Goal: Find specific page/section: Find specific page/section

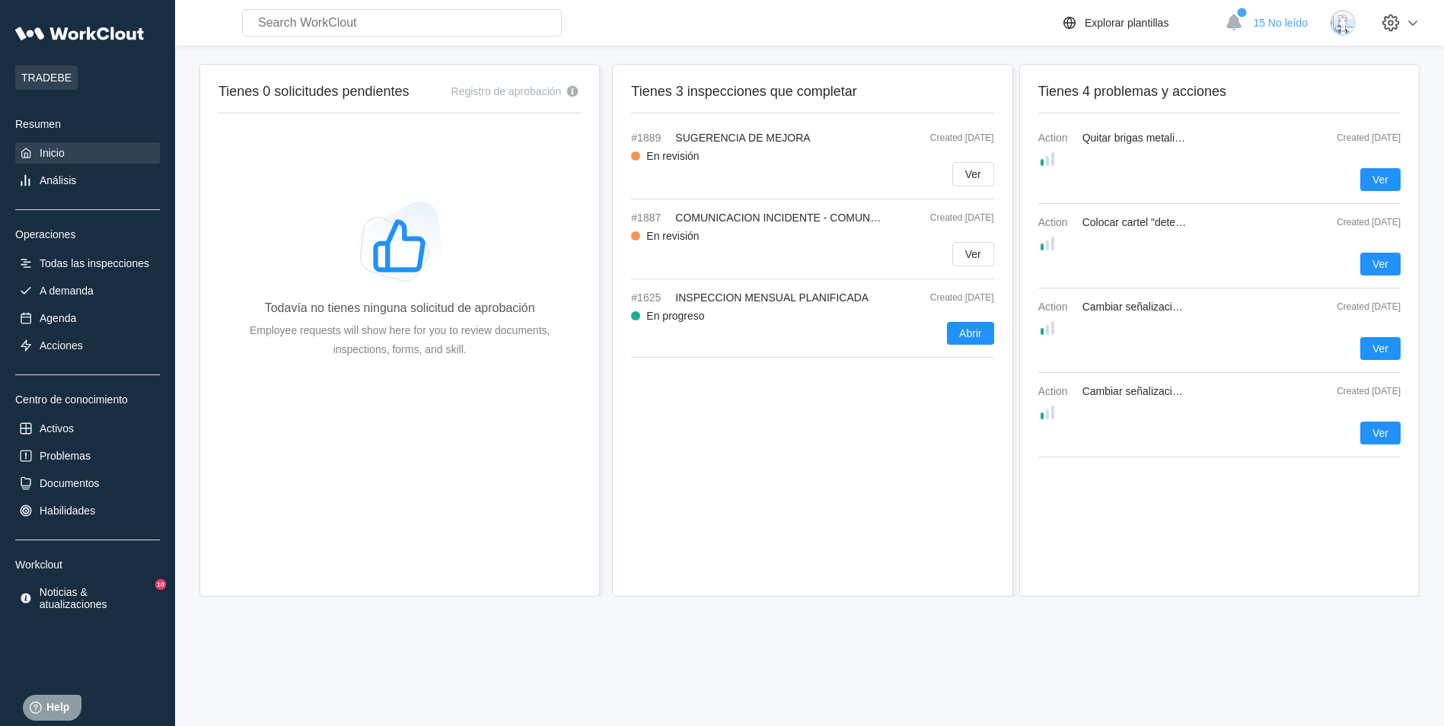
click at [910, 458] on div "Tienes 3 inspecciones que completar #1889 SUGERENCIA DE MEJORA Created [DATE] E…" at bounding box center [812, 330] width 401 height 533
click at [81, 318] on div "Agenda" at bounding box center [87, 318] width 145 height 21
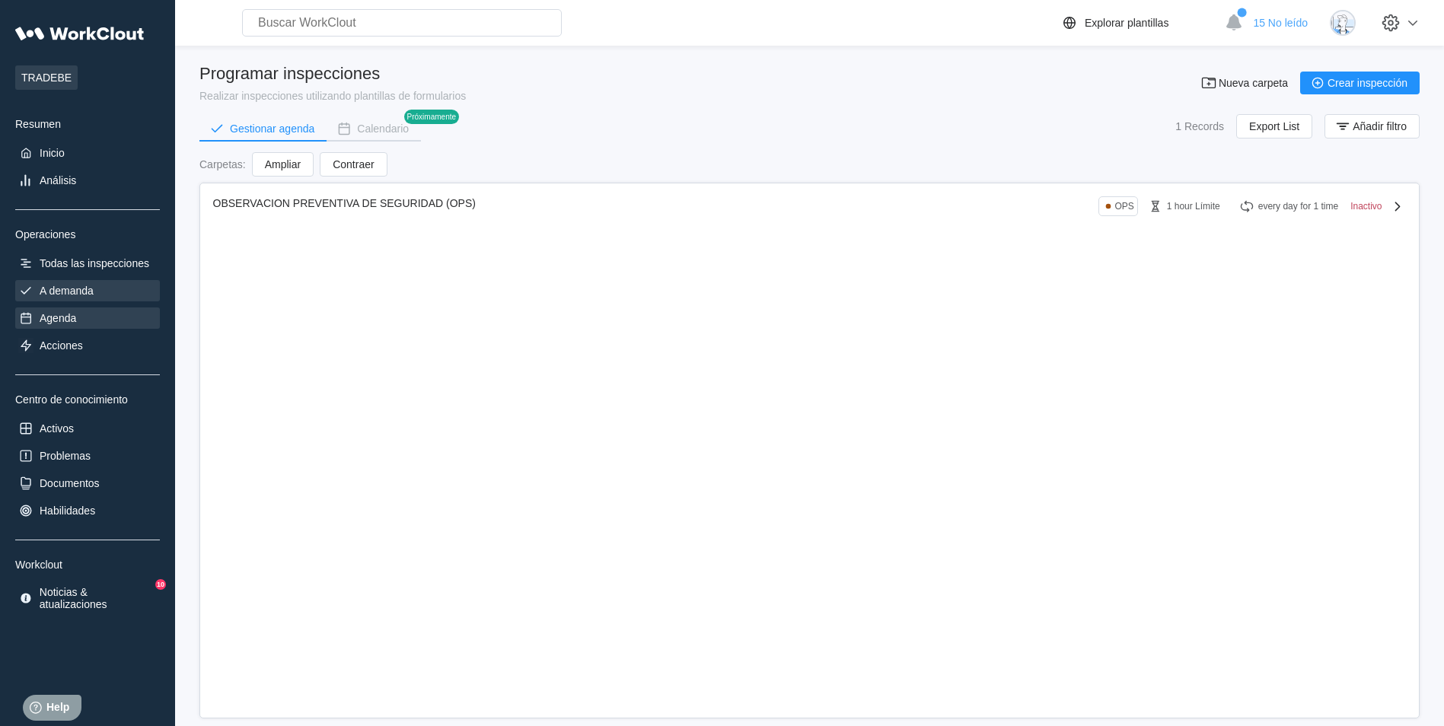
click at [90, 298] on div "A demanda" at bounding box center [87, 290] width 145 height 21
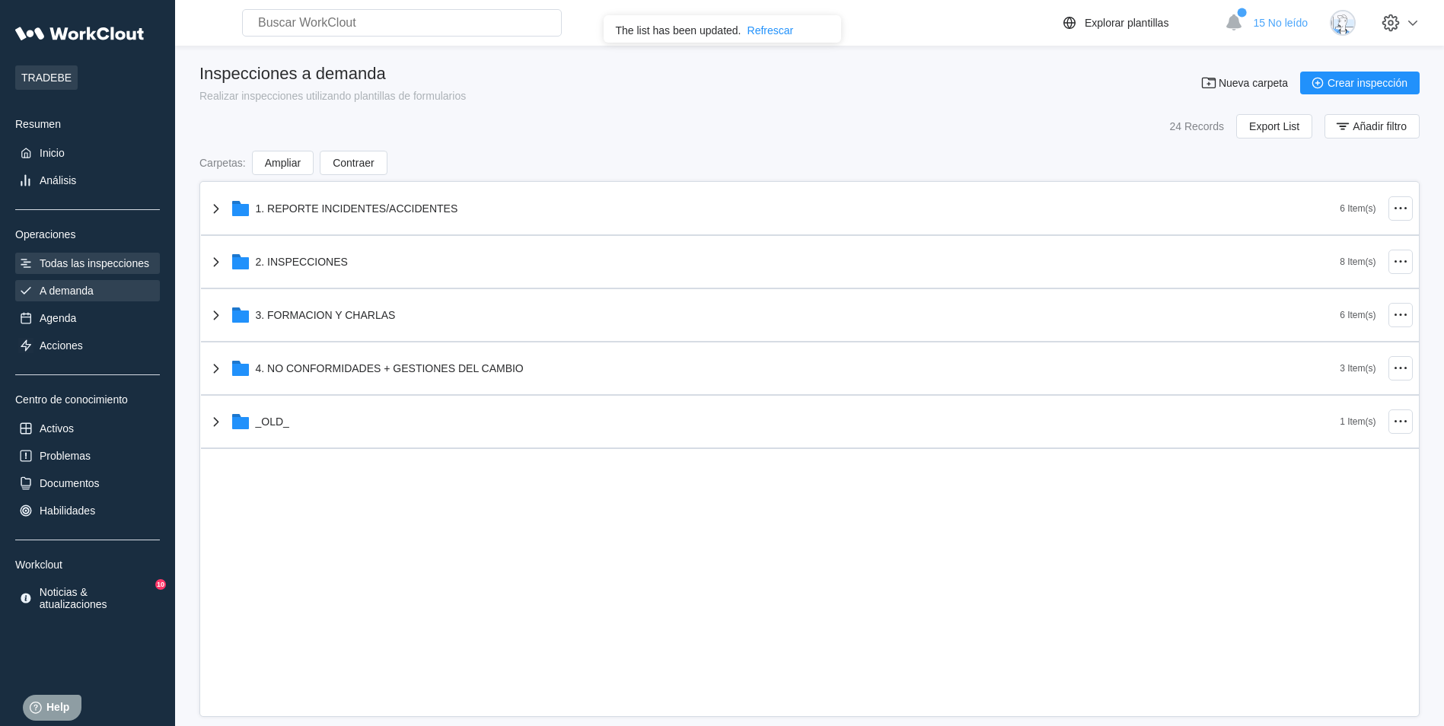
click at [101, 259] on div "Todas las inspecciones" at bounding box center [95, 263] width 110 height 12
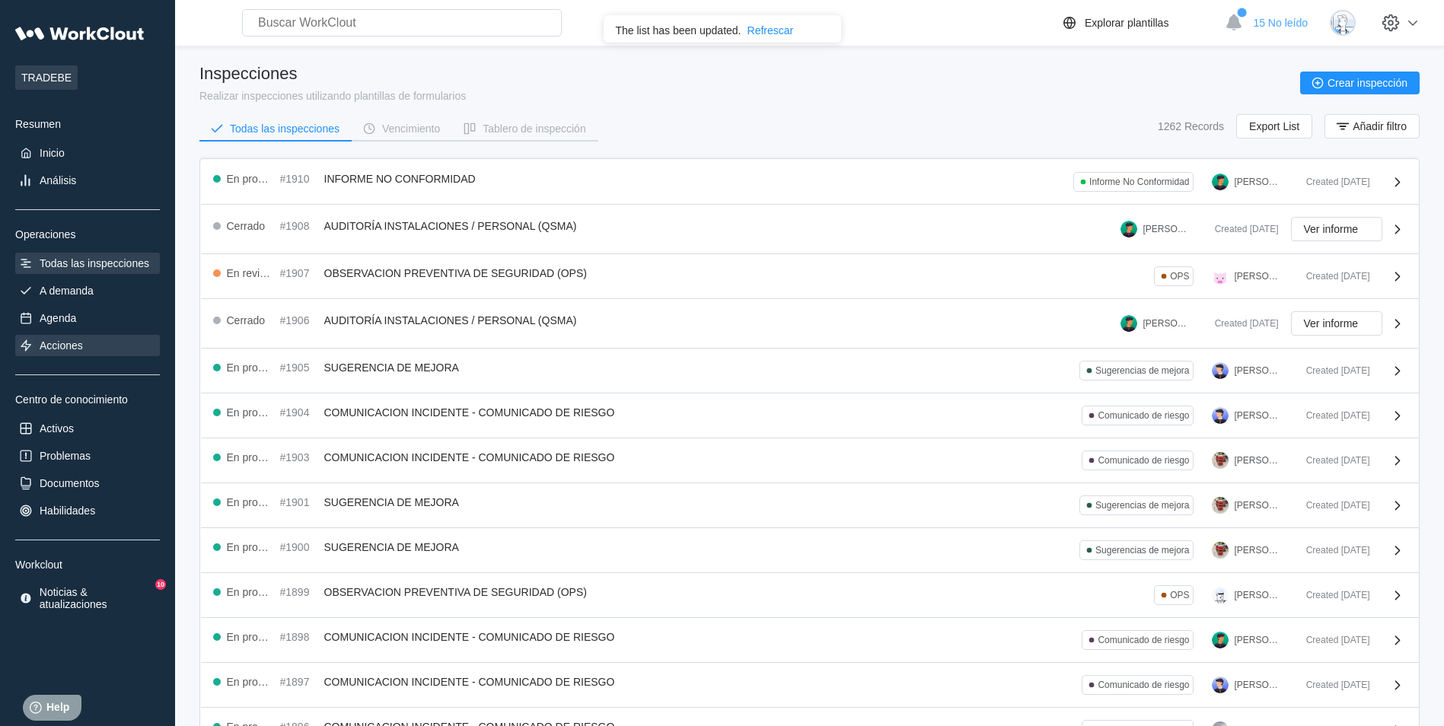
click at [78, 343] on div "Acciones" at bounding box center [61, 346] width 43 height 12
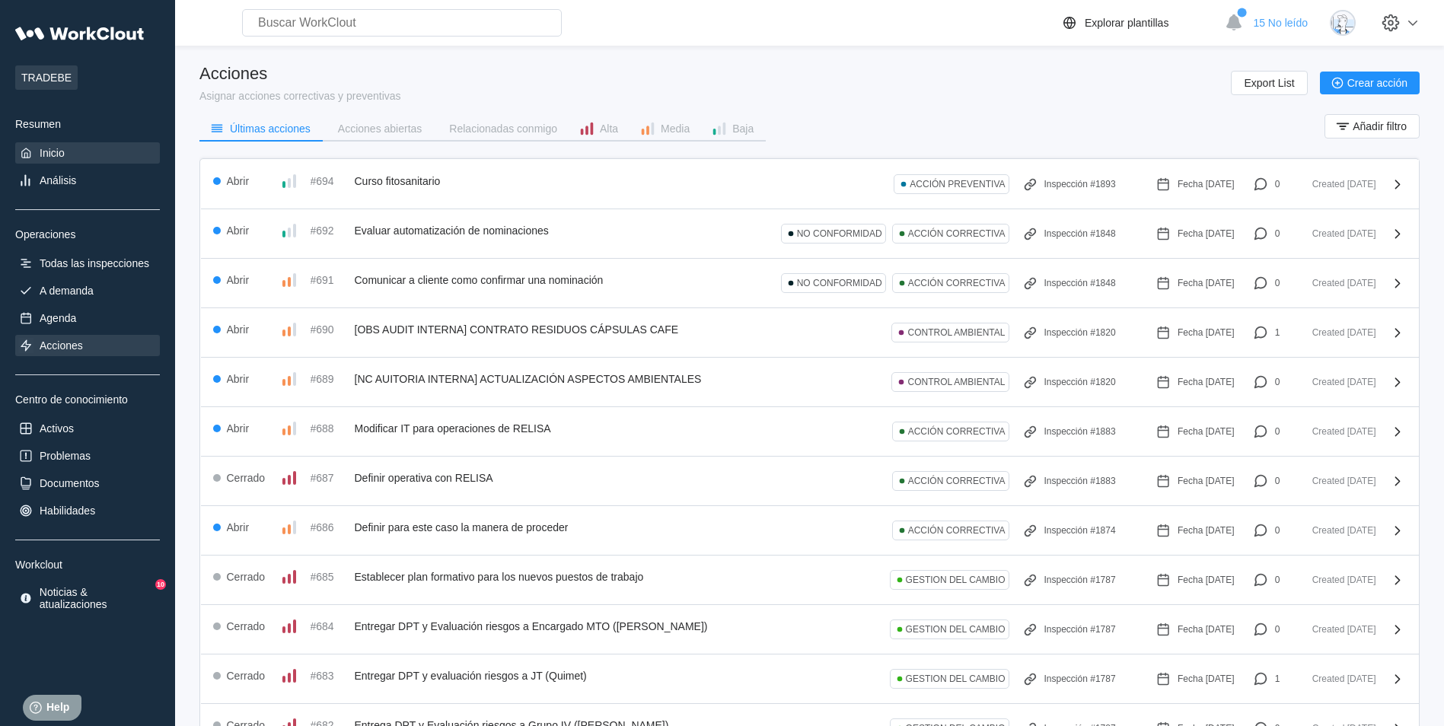
click at [123, 154] on div "Inicio" at bounding box center [87, 152] width 145 height 21
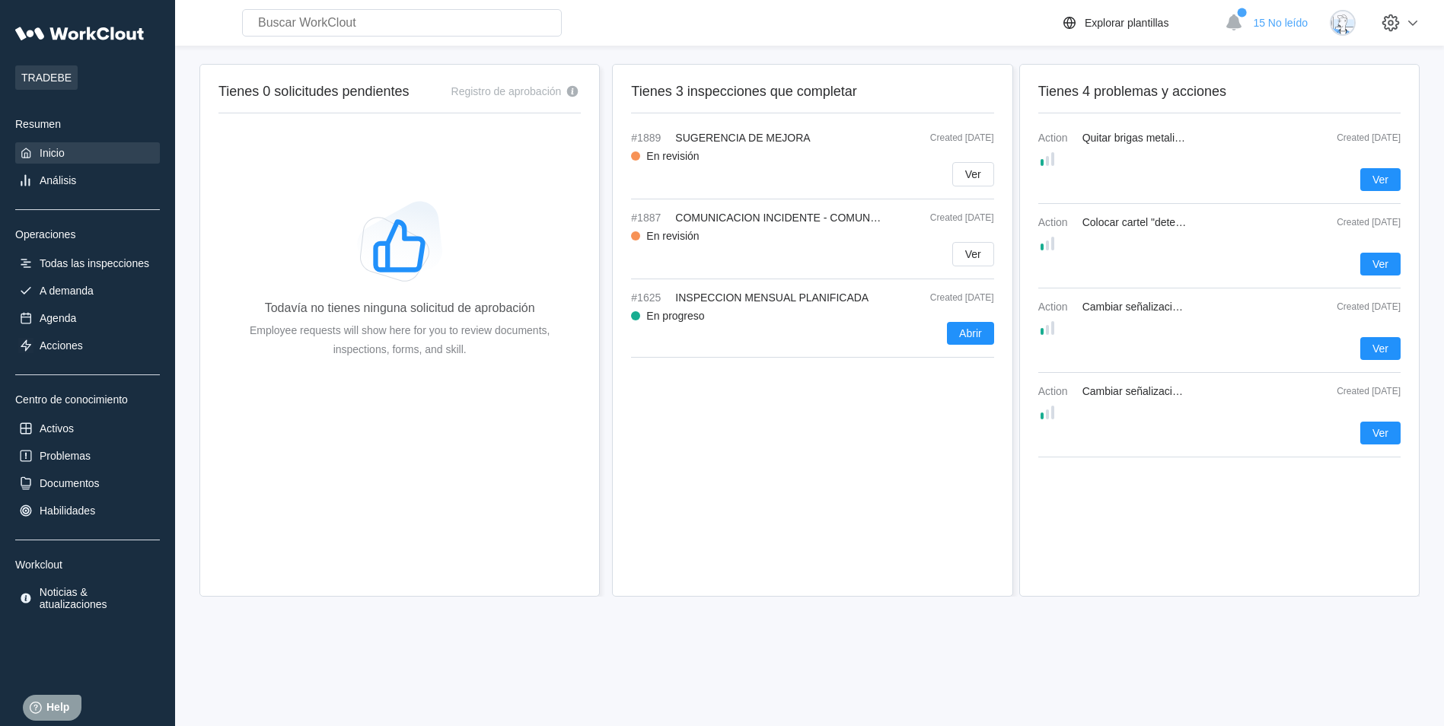
click at [335, 24] on input "text" at bounding box center [402, 22] width 320 height 27
type input "CHARLA"
click at [97, 263] on div "Todas las inspecciones" at bounding box center [95, 263] width 110 height 12
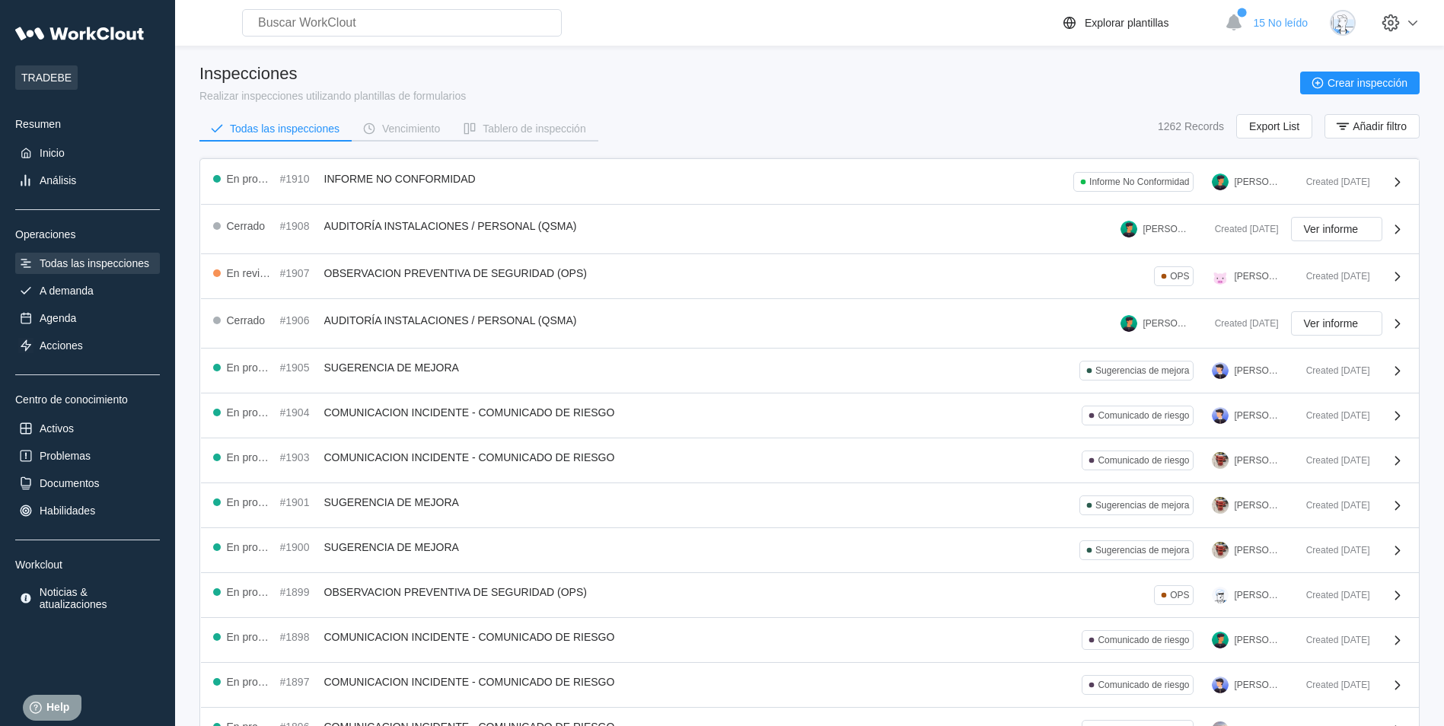
click at [367, 23] on input "text" at bounding box center [402, 22] width 320 height 27
drag, startPoint x: 359, startPoint y: 36, endPoint x: 243, endPoint y: 34, distance: 116.5
click at [243, 34] on input "charla" at bounding box center [402, 22] width 320 height 27
type input "s"
click at [836, 80] on div "Inspecciones Realizar inspecciones utilizando plantillas de formularios Crear i…" at bounding box center [809, 83] width 1221 height 38
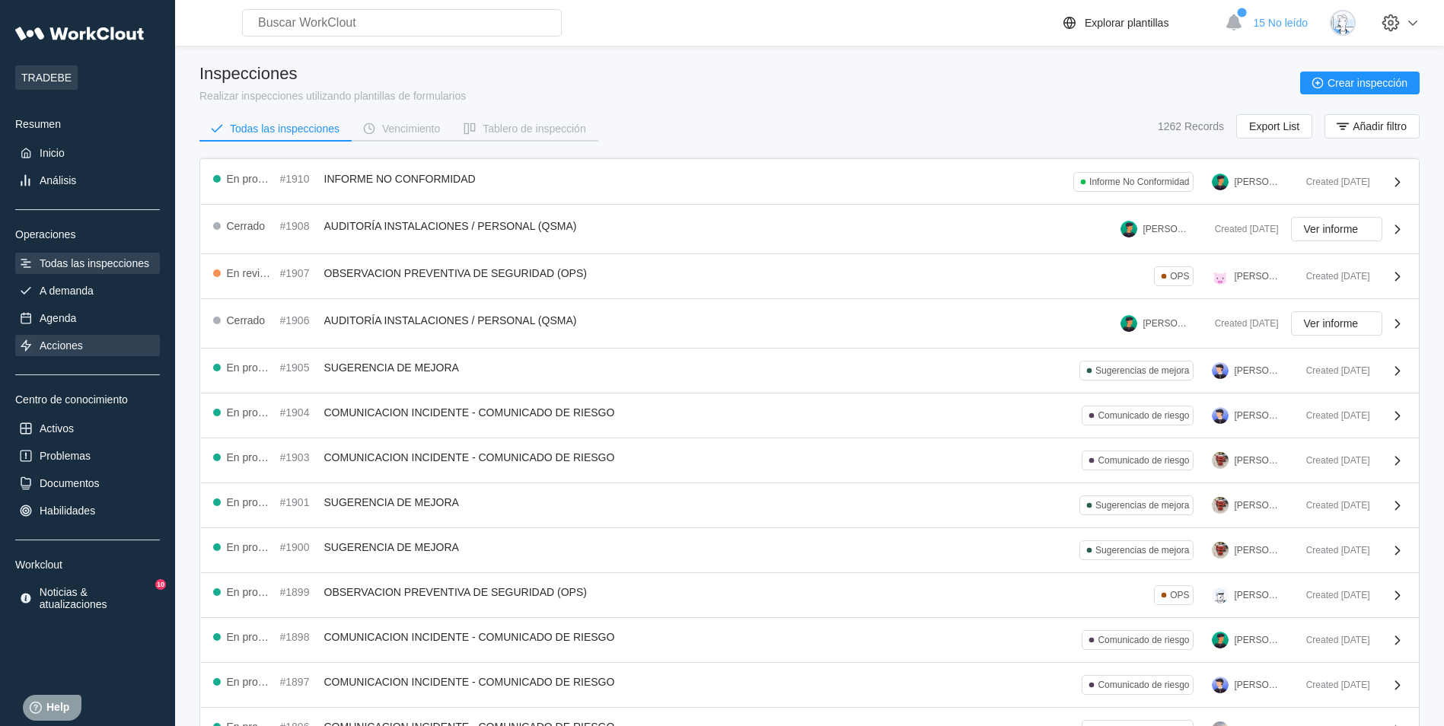
click at [120, 348] on div "Acciones" at bounding box center [87, 345] width 145 height 21
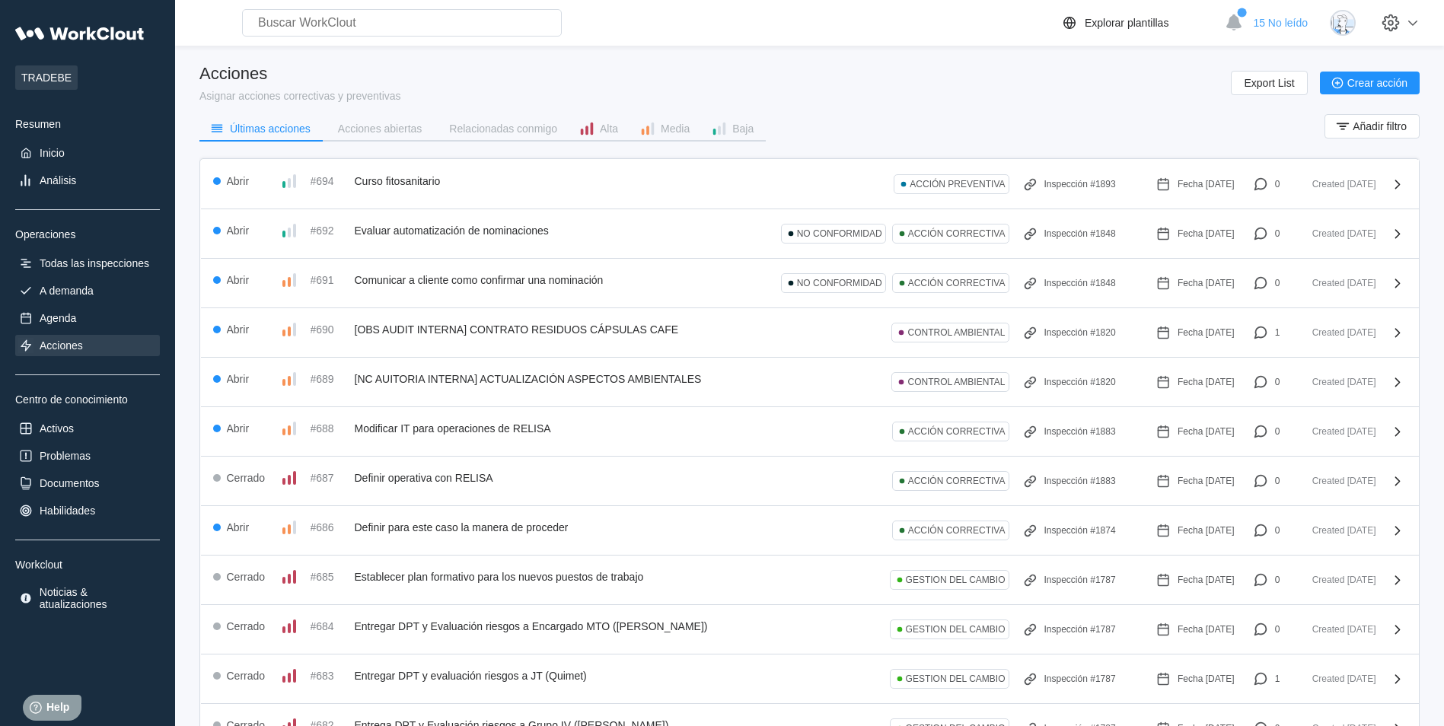
click at [301, 21] on input "text" at bounding box center [402, 22] width 320 height 27
type input "c"
click at [104, 139] on div "TRADEBE Resumen Inicio Análisis Operaciones Todas las inspecciones A demanda Ag…" at bounding box center [87, 315] width 145 height 595
click at [102, 149] on div "Inicio" at bounding box center [87, 152] width 145 height 21
